Goal: Task Accomplishment & Management: Manage account settings

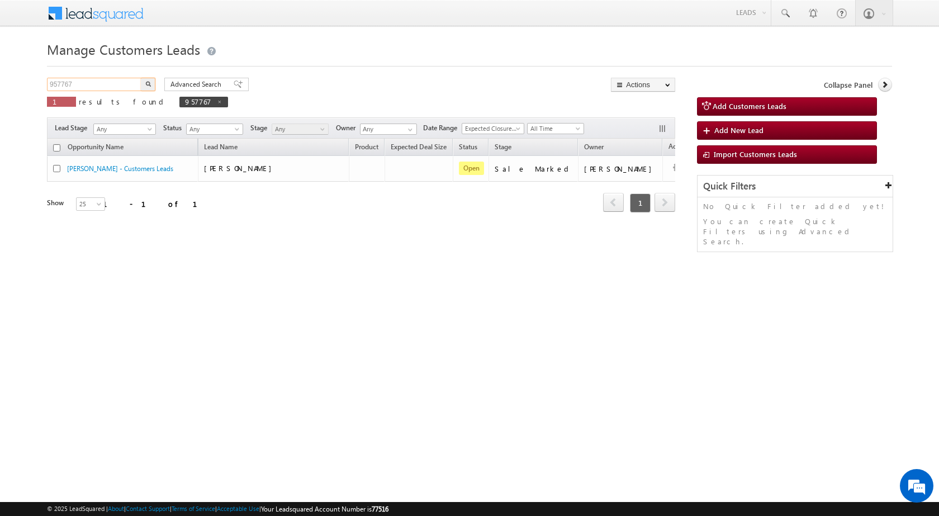
click at [88, 87] on input "957767" at bounding box center [95, 84] width 96 height 13
paste input "9768"
type input "959768"
click at [145, 87] on button "button" at bounding box center [148, 84] width 15 height 13
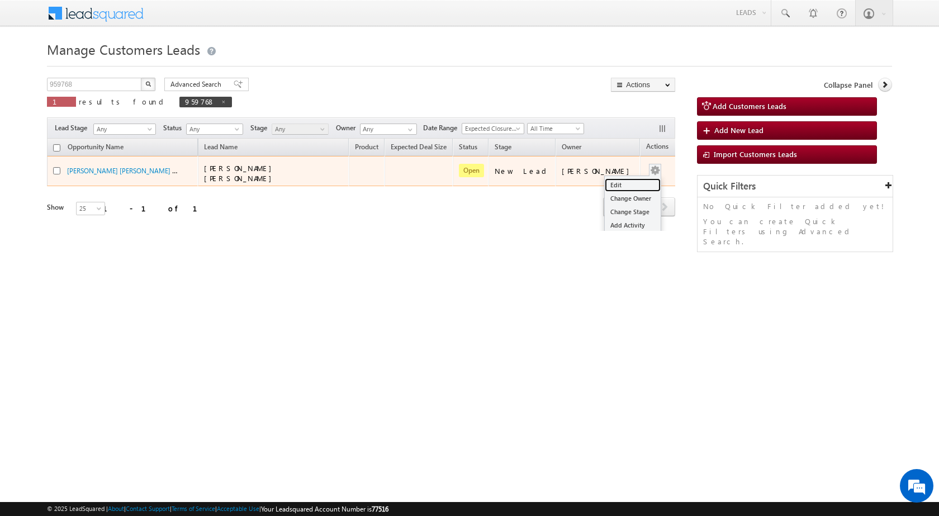
click at [620, 184] on link "Edit" at bounding box center [633, 184] width 56 height 13
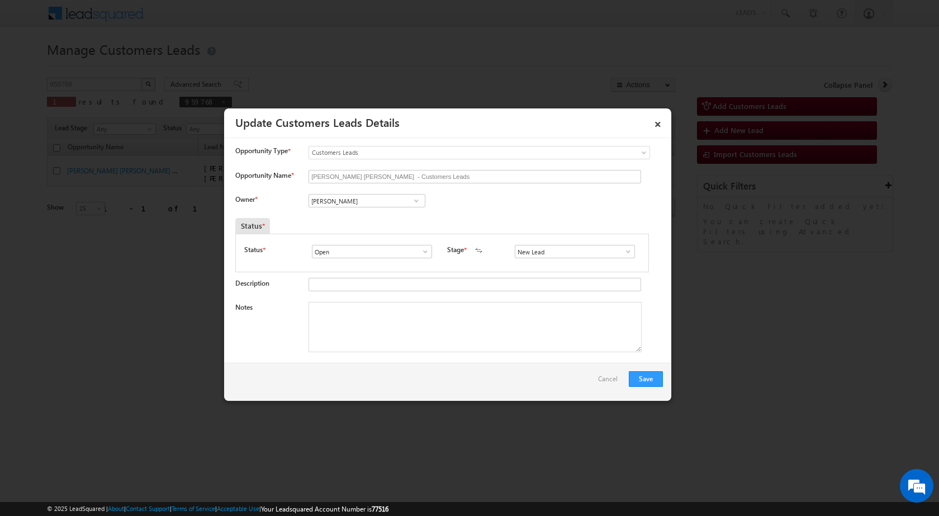
click at [627, 249] on span at bounding box center [628, 251] width 11 height 9
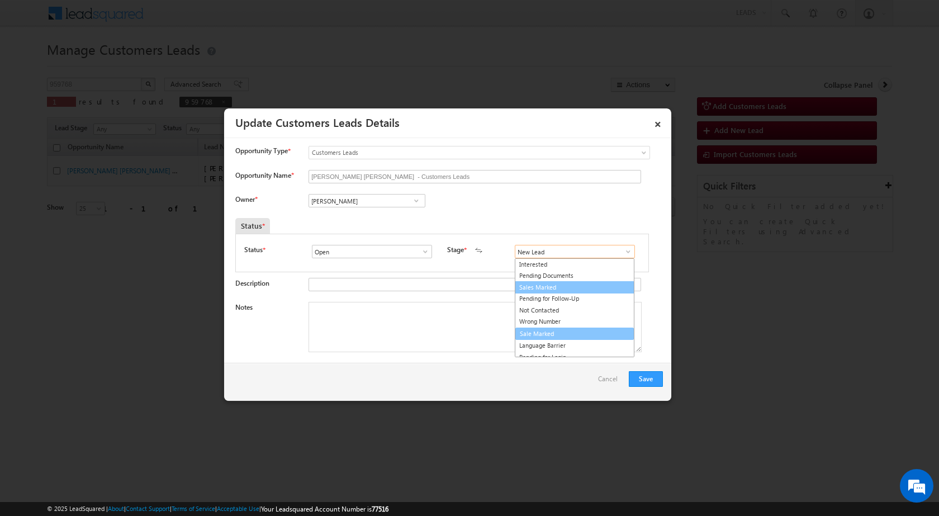
scroll to position [17, 0]
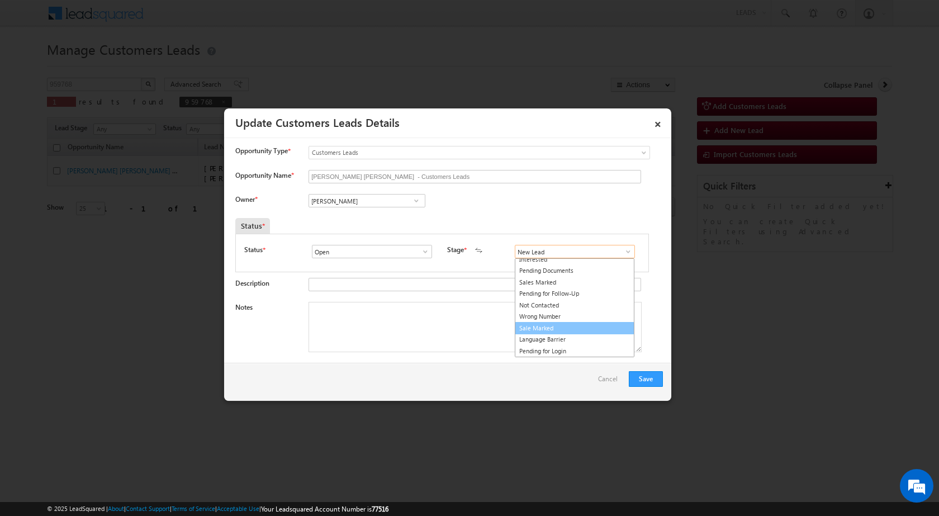
click at [552, 325] on link "Sale Marked" at bounding box center [575, 328] width 120 height 13
type input "Sale Marked"
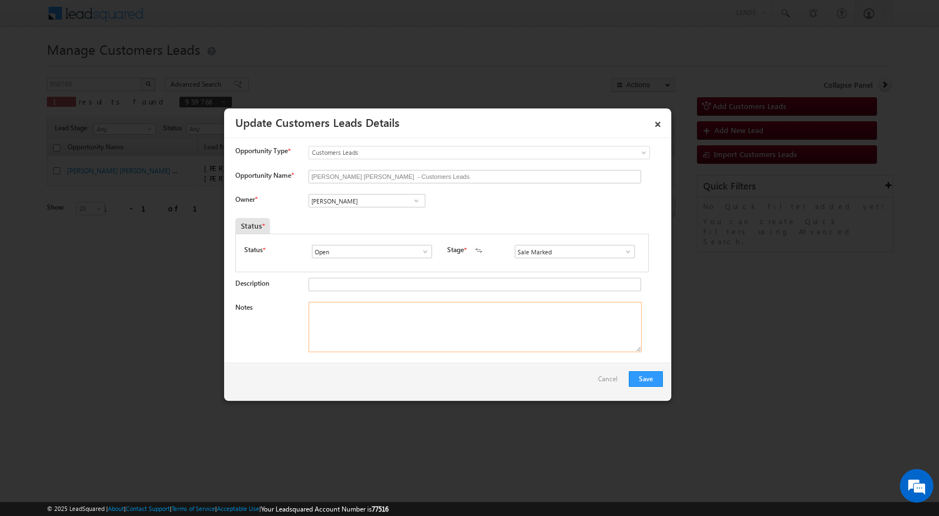
click at [342, 324] on textarea "Notes" at bounding box center [475, 327] width 333 height 50
paste textarea "959768 - Sangeeta Bai Gehlod - Dewas 455111 - 8889723572 - TOP-UP 4 LAC"
type textarea "959768 - Sangeeta Bai Gehlod - Dewas 455111 - 8889723572 - TOP-UP 4 LAC"
click at [366, 371] on div "Save Cancel" at bounding box center [447, 382] width 447 height 38
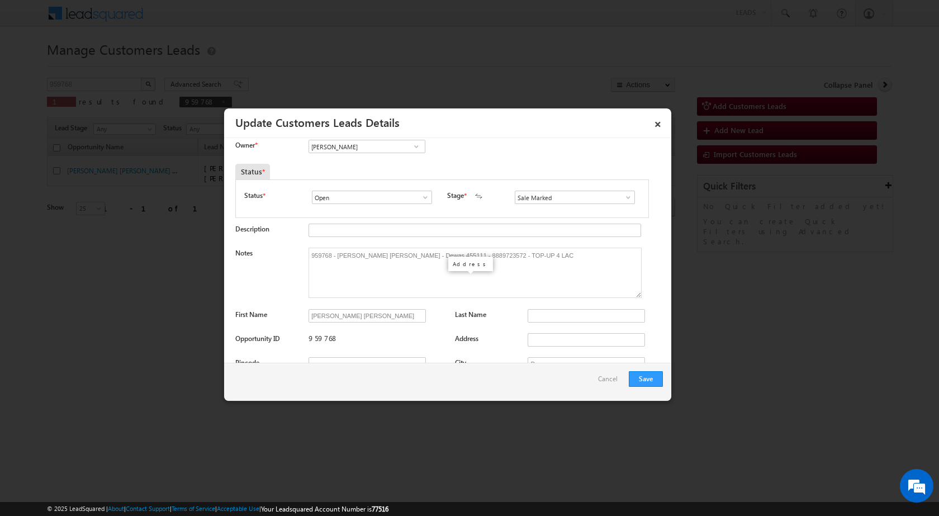
scroll to position [0, 0]
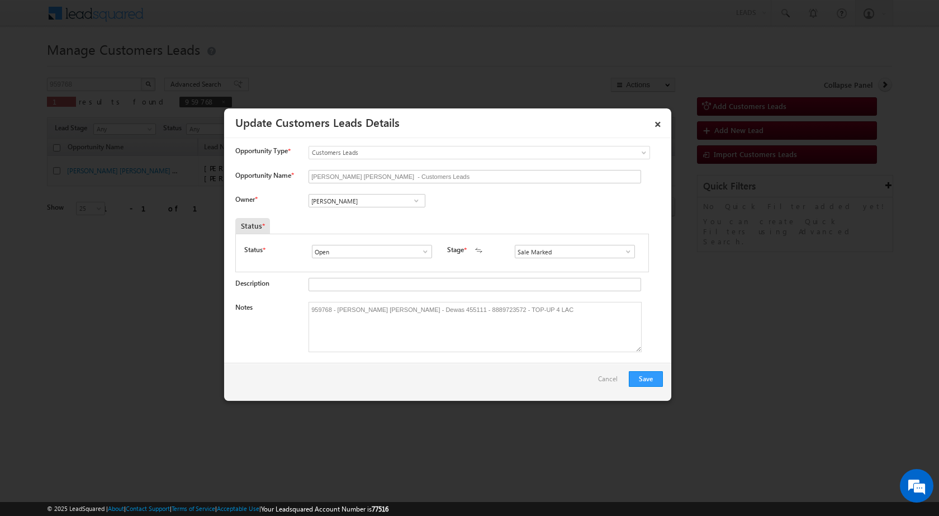
click at [492, 205] on div "Owner * Vikas Halwai Vikas Halwai Vikas Halwai" at bounding box center [449, 203] width 428 height 18
click at [418, 200] on span at bounding box center [416, 200] width 11 height 9
paste input "Pradeep Mod"
click at [389, 220] on span "pradeep.m@sgrlimited.in" at bounding box center [363, 223] width 101 height 8
type input "PRADEEP MODI"
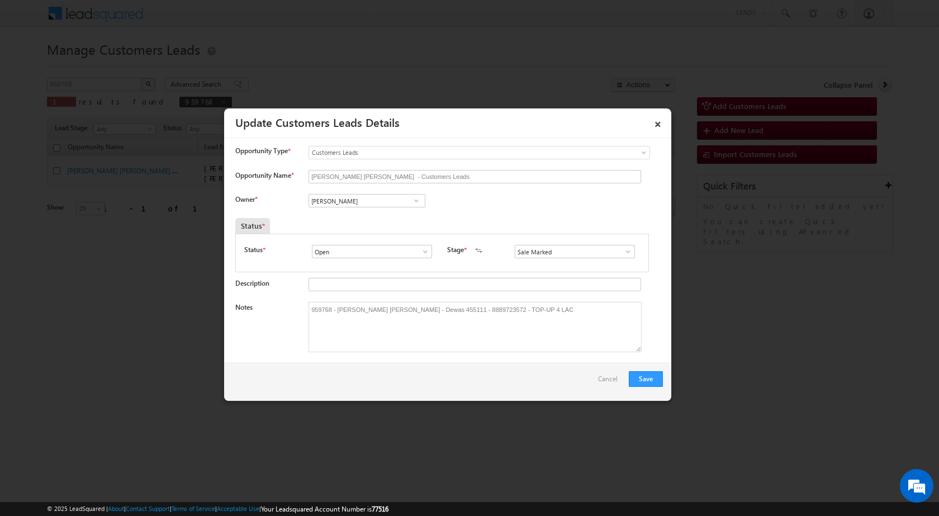
click at [641, 378] on button "Save" at bounding box center [646, 379] width 34 height 16
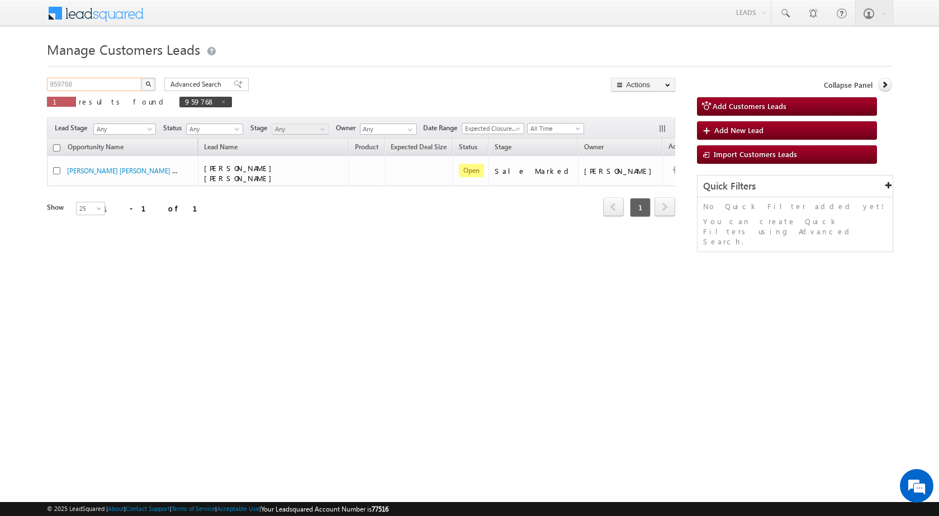
click at [98, 83] on input "959768" at bounding box center [95, 84] width 96 height 13
click at [98, 81] on input "959768" at bounding box center [95, 84] width 96 height 13
paste input "53"
type input "959753"
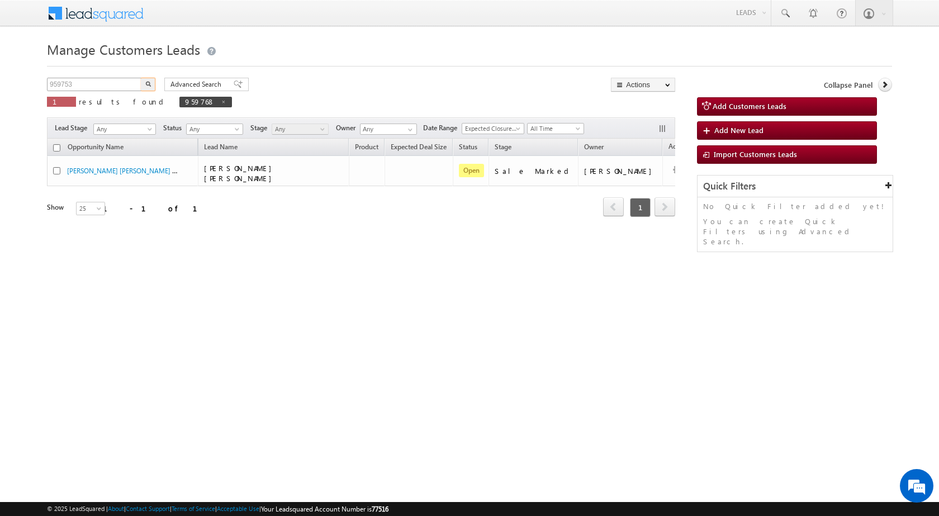
click at [141, 78] on button "button" at bounding box center [148, 84] width 15 height 13
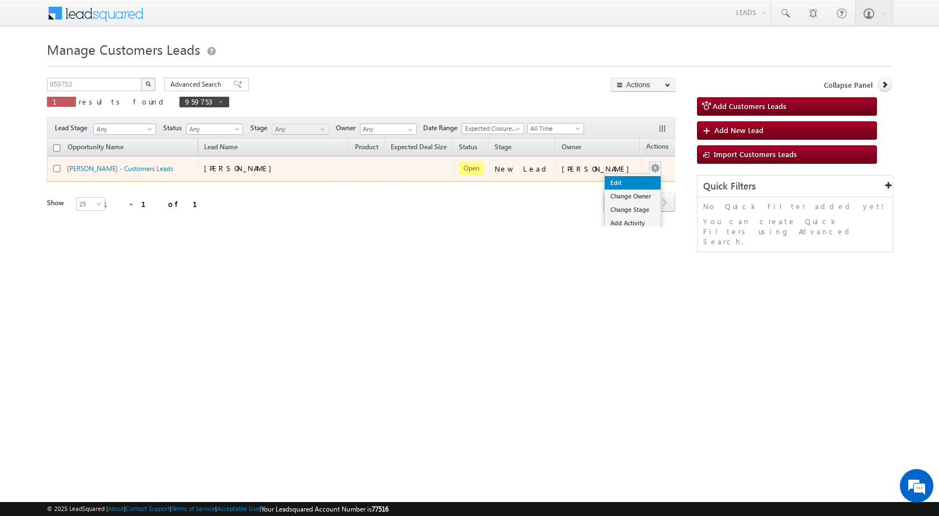
click at [629, 179] on link "Edit" at bounding box center [633, 182] width 56 height 13
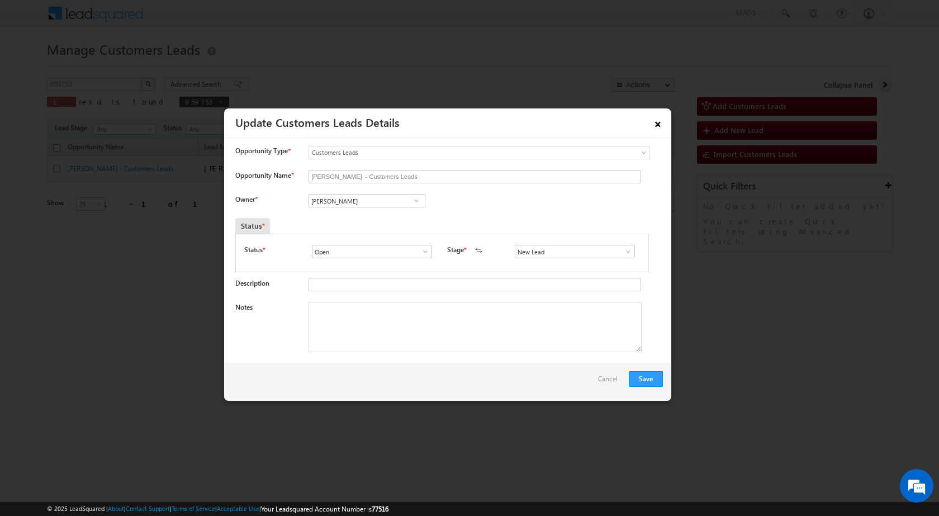
click at [658, 124] on link "×" at bounding box center [657, 122] width 19 height 20
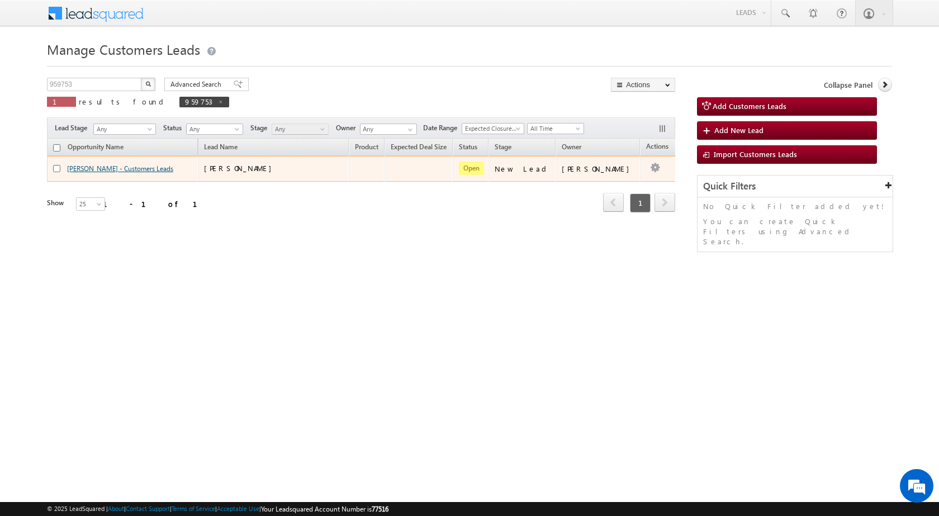
click at [92, 169] on link "Khushal Singh - Customers Leads" at bounding box center [120, 168] width 106 height 8
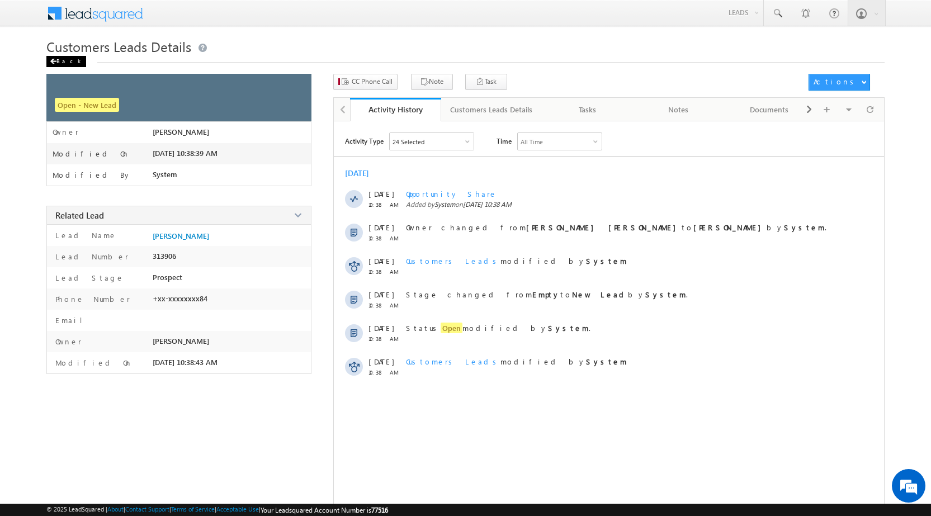
click at [61, 60] on div "Back" at bounding box center [66, 61] width 40 height 11
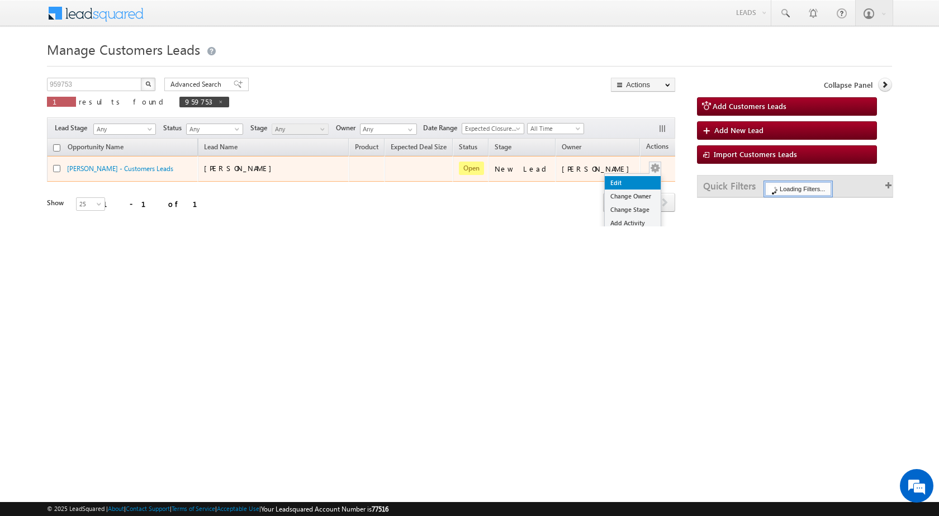
click at [621, 185] on link "Edit" at bounding box center [633, 182] width 56 height 13
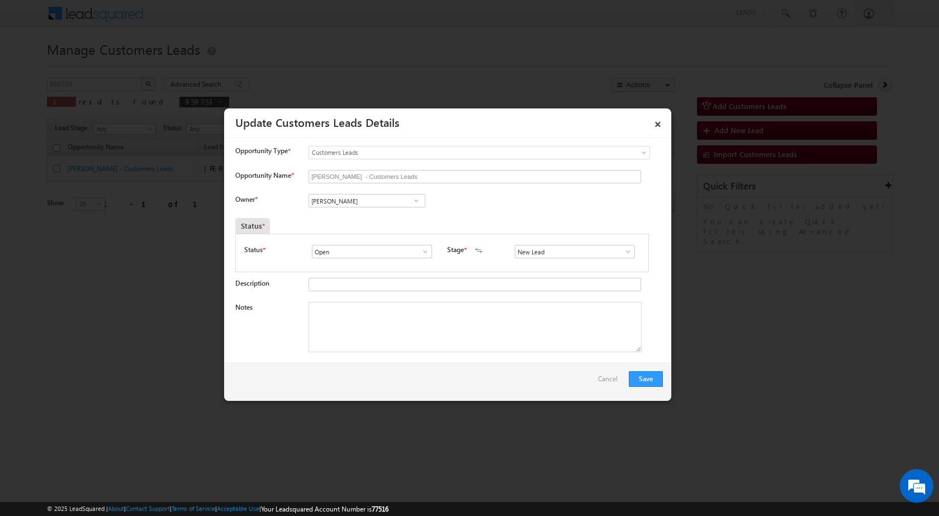
click at [623, 248] on span at bounding box center [628, 251] width 11 height 9
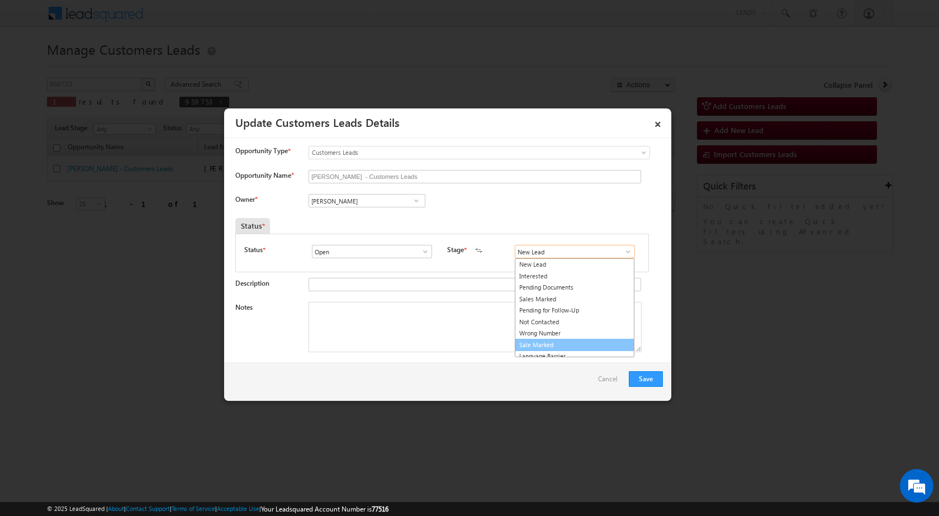
click at [539, 348] on link "Sale Marked" at bounding box center [575, 345] width 120 height 13
type input "Sale Marked"
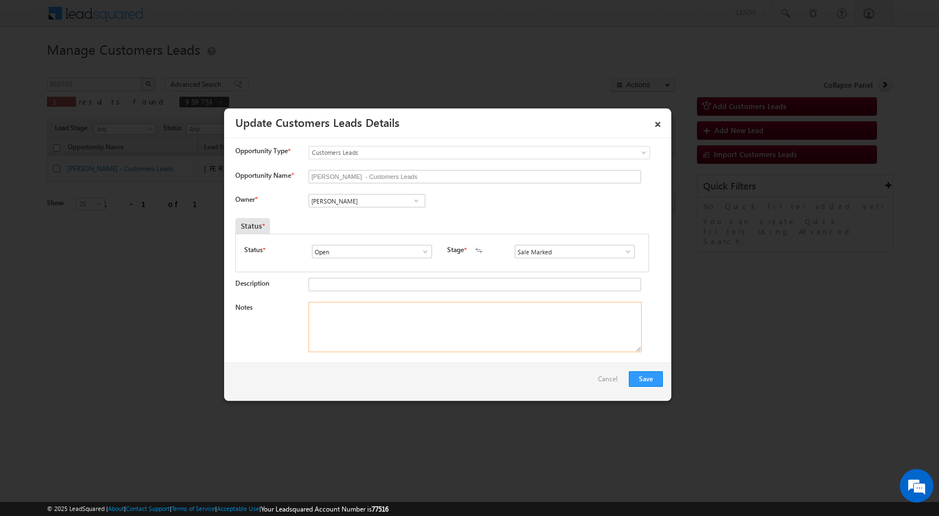
click at [336, 313] on textarea "Notes" at bounding box center [475, 327] width 333 height 50
paste textarea "959753 - Premlata Bai - 8349295297 - TOP-UP 4 LAC - Ratlam - 457331"
type textarea "959753 - Premlata Bai - 8349295297 - TOP-UP 4 LAC - Ratlam - 457331"
click at [480, 209] on div "Owner * Vikas Halwai Vikas Halwai Vikas Halwai" at bounding box center [449, 203] width 428 height 18
click at [371, 208] on div "Vikas Halwai Vikas Halwai Vikas Halwai" at bounding box center [376, 202] width 135 height 16
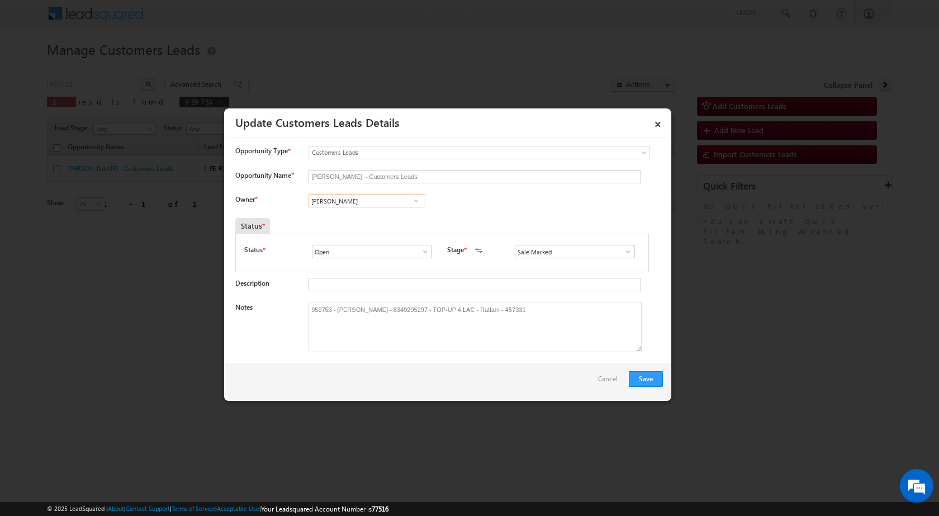
click at [371, 204] on input "[PERSON_NAME]" at bounding box center [367, 200] width 117 height 13
paste input "Apurav Shukla"
click at [354, 223] on span "apurav.shukla@sgrlimited.in" at bounding box center [363, 223] width 101 height 8
type input "Apurav Shukla"
drag, startPoint x: 485, startPoint y: 210, endPoint x: 500, endPoint y: 250, distance: 42.5
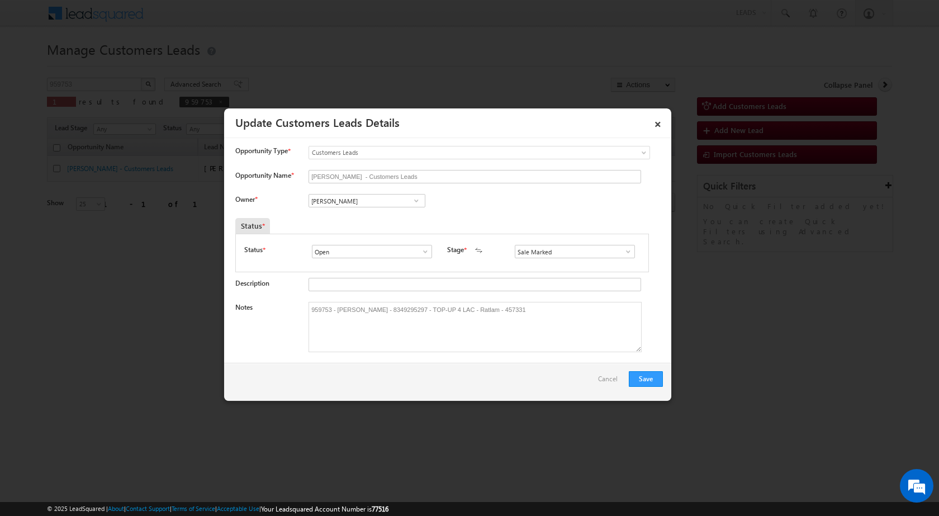
click at [486, 209] on div "Owner * Vikas Halwai Vikas Halwai Vikas Halwai Apurav Shukla Apurav Shukla 02fa…" at bounding box center [449, 203] width 428 height 18
click at [649, 383] on button "Save" at bounding box center [646, 379] width 34 height 16
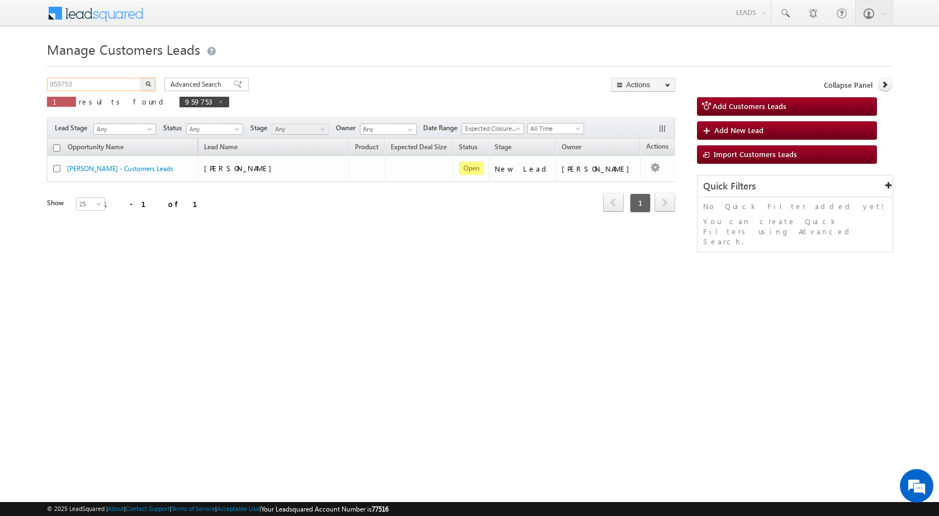
click at [107, 82] on input "959753" at bounding box center [95, 84] width 96 height 13
paste input "77"
type input "959777"
click at [141, 78] on button "button" at bounding box center [148, 84] width 15 height 13
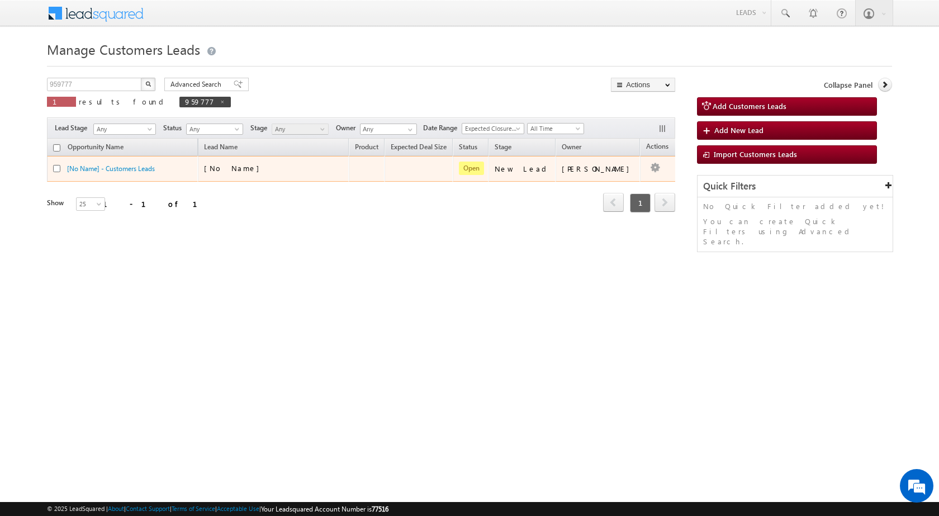
click at [295, 179] on div "[No Name]" at bounding box center [274, 171] width 140 height 16
click at [294, 176] on div "[No Name]" at bounding box center [274, 171] width 140 height 16
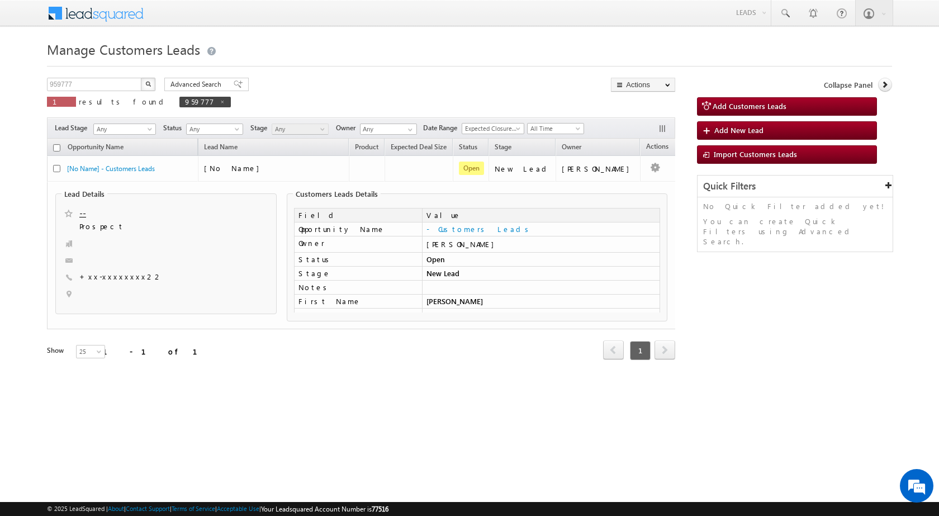
click at [450, 406] on html "Menu Shubham Khandare sitar a8@ks erve." at bounding box center [469, 209] width 939 height 419
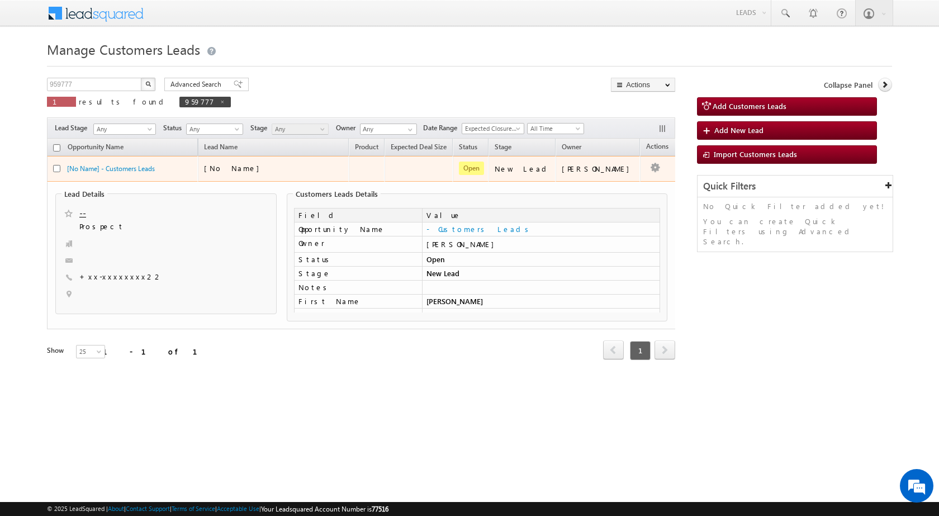
click at [245, 169] on div "[No Name]" at bounding box center [260, 168] width 112 height 10
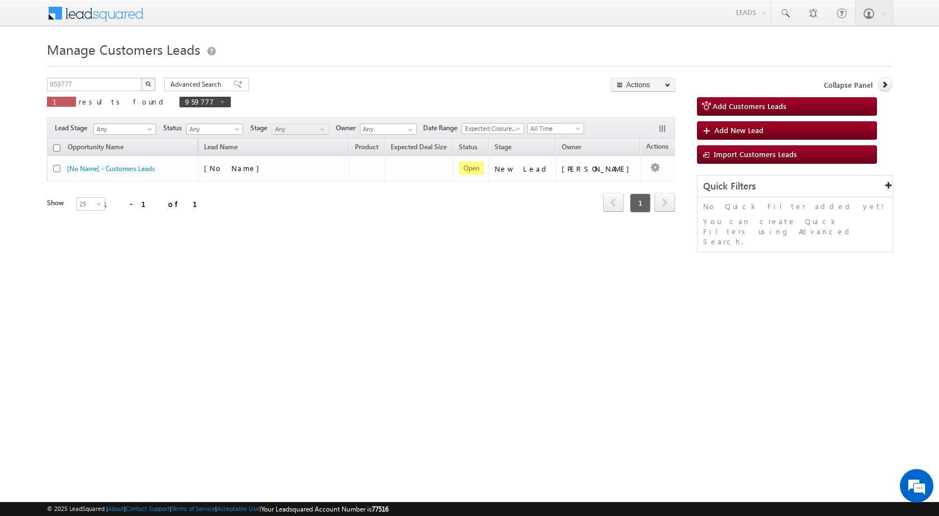
click at [471, 72] on div "Manage Customers Leads Customers Leads updated successfully. 959777 X 1 results…" at bounding box center [469, 177] width 845 height 280
